Goal: Information Seeking & Learning: Learn about a topic

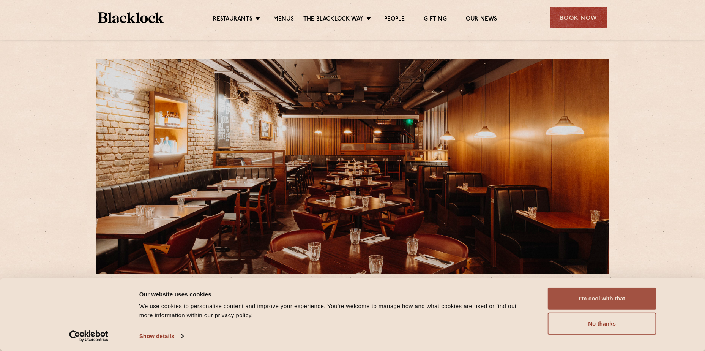
click at [605, 300] on button "I'm cool with that" at bounding box center [602, 298] width 109 height 22
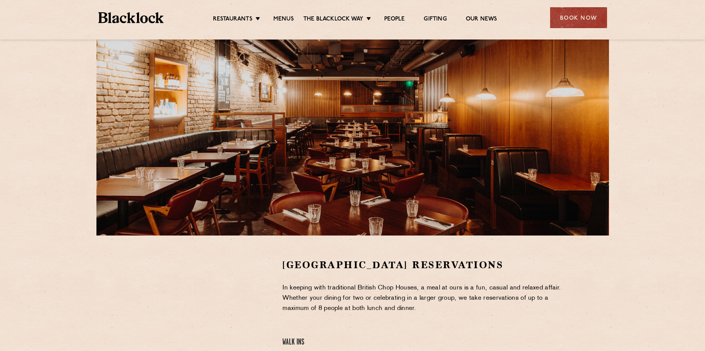
scroll to position [152, 0]
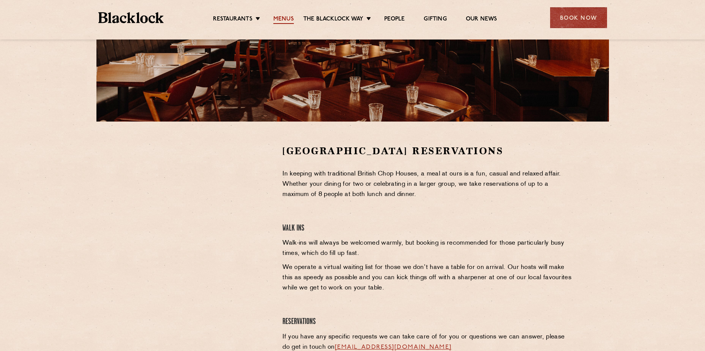
click at [286, 18] on link "Menus" at bounding box center [283, 20] width 21 height 8
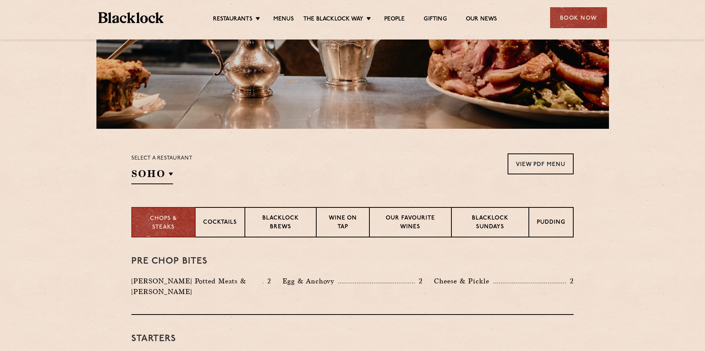
scroll to position [190, 0]
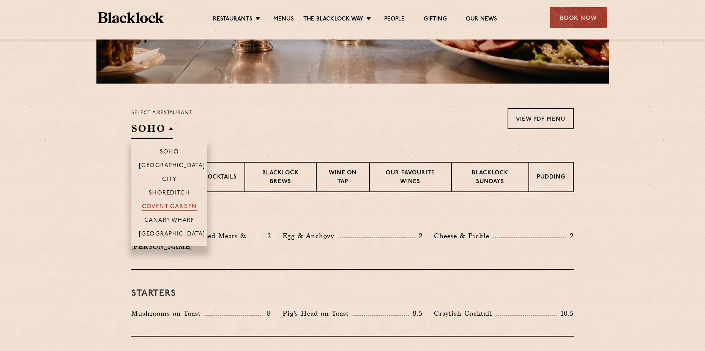
click at [169, 206] on p "Covent Garden" at bounding box center [169, 208] width 55 height 8
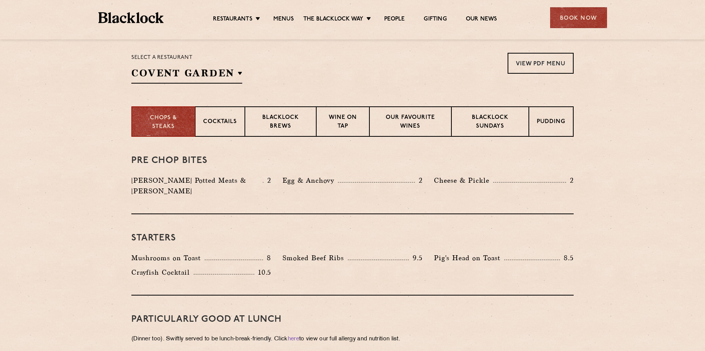
scroll to position [200, 0]
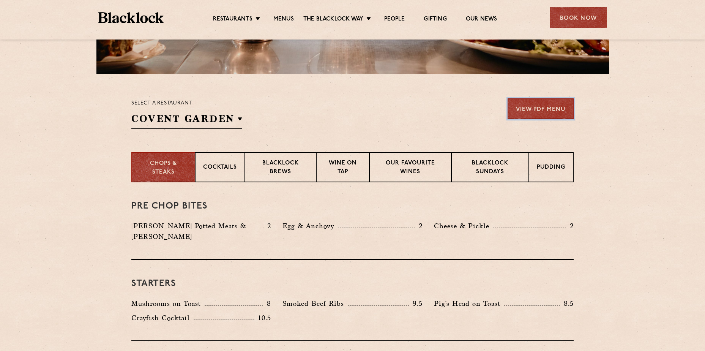
click at [542, 107] on link "View PDF Menu" at bounding box center [541, 108] width 66 height 21
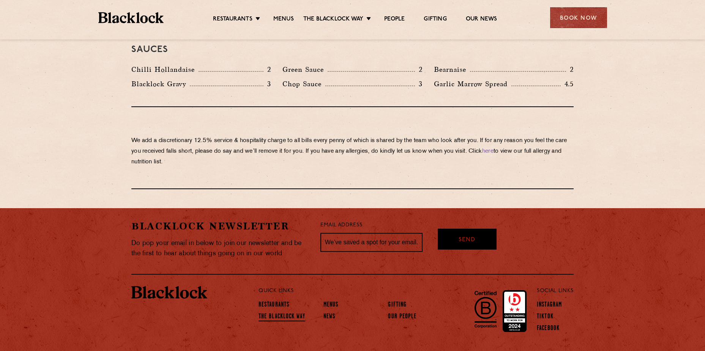
scroll to position [1301, 0]
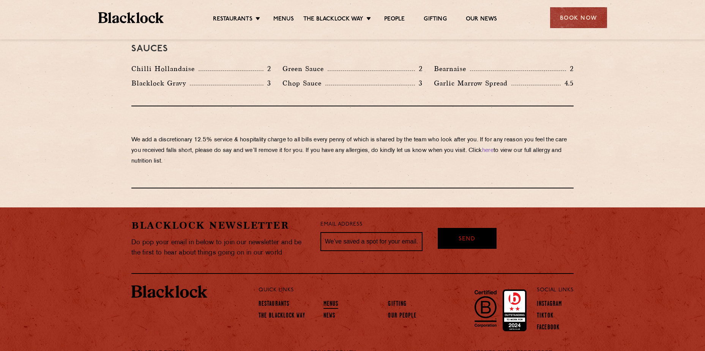
click at [331, 300] on link "Menus" at bounding box center [331, 304] width 15 height 8
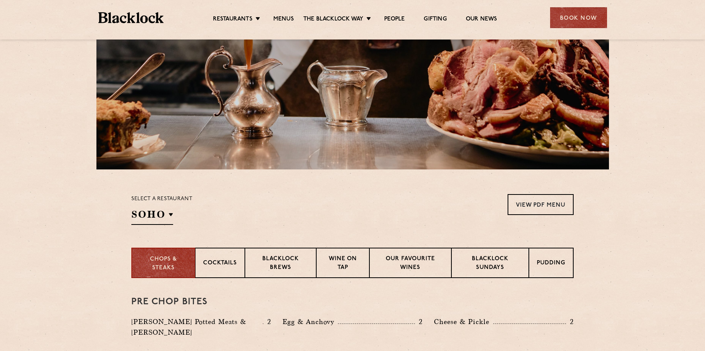
scroll to position [114, 0]
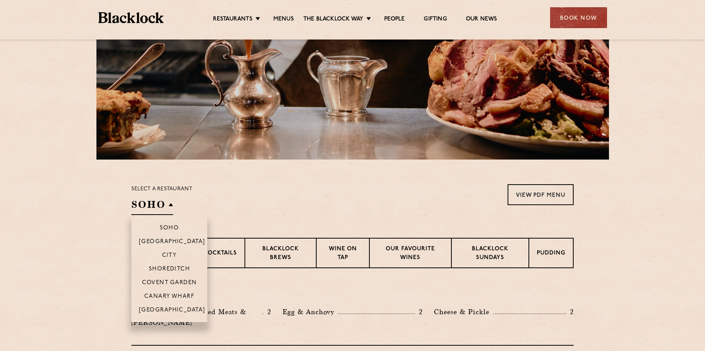
click at [135, 207] on h2 "SOHO" at bounding box center [152, 206] width 42 height 17
click at [170, 280] on p "Covent Garden" at bounding box center [169, 283] width 55 height 8
